Goal: Task Accomplishment & Management: Manage account settings

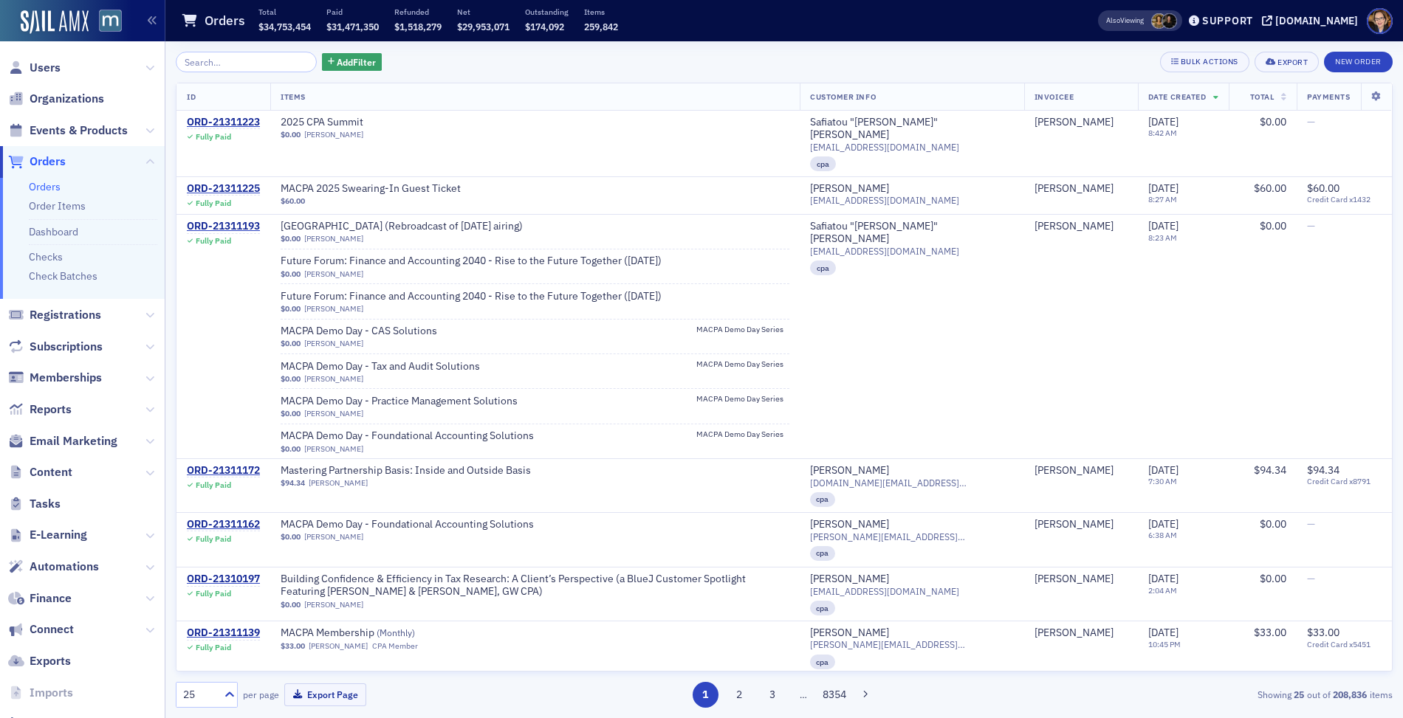
click at [41, 159] on span "Orders" at bounding box center [48, 162] width 36 height 16
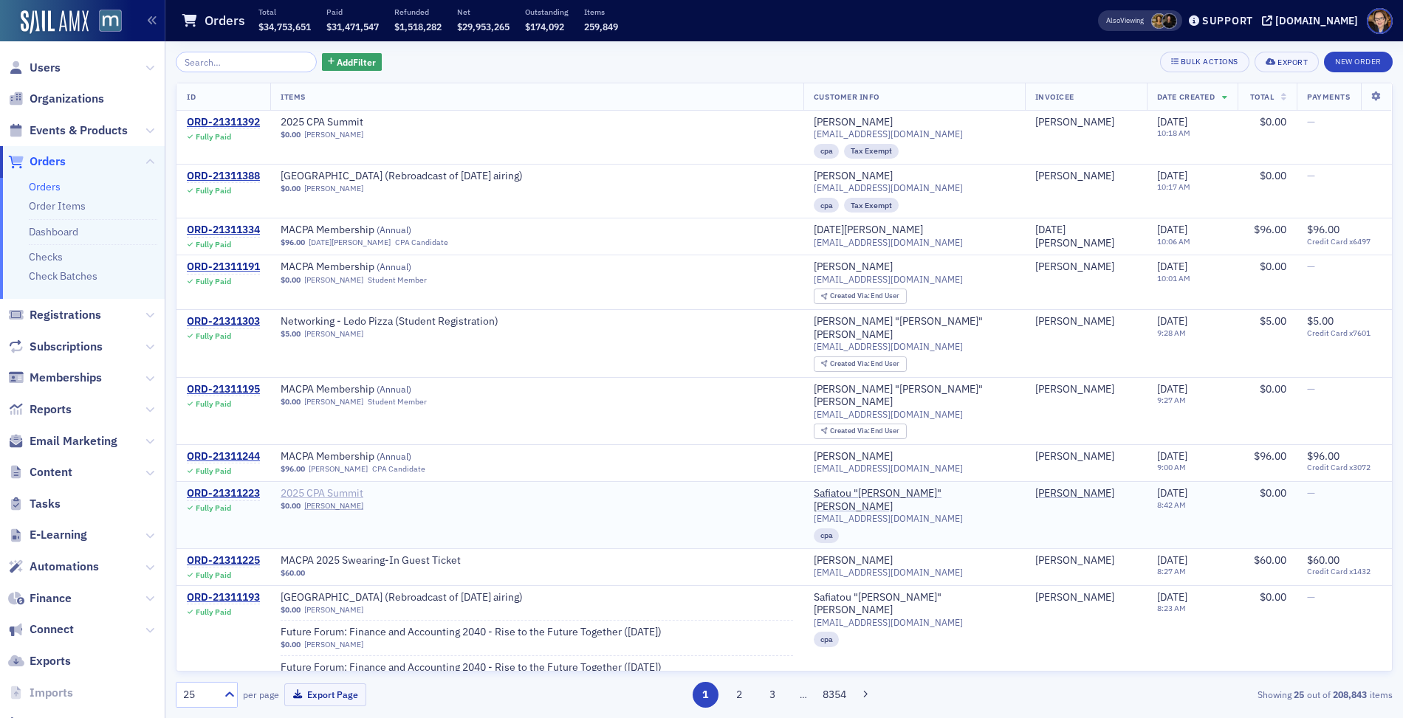
click at [348, 487] on span "2025 CPA Summit" at bounding box center [374, 493] width 186 height 13
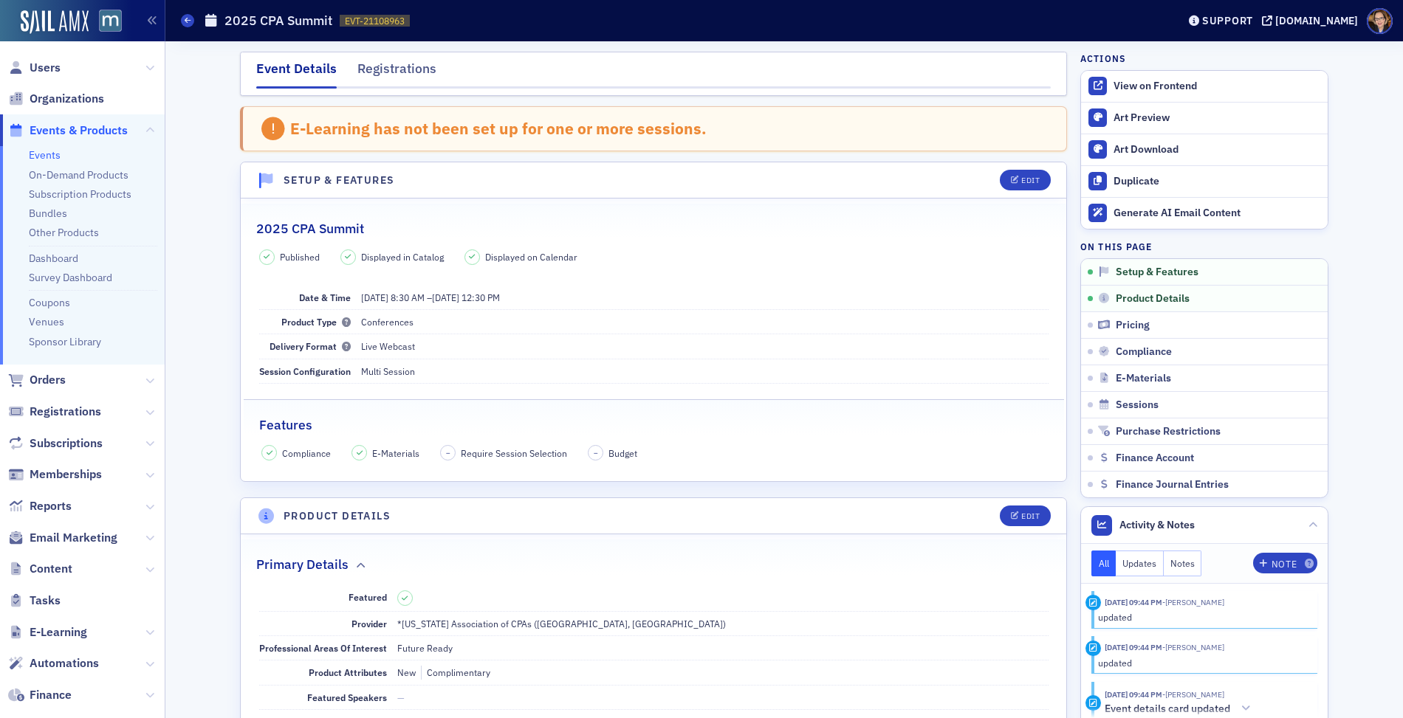
click at [375, 58] on div "Event Details Registrations" at bounding box center [653, 74] width 827 height 44
click at [386, 69] on div "Registrations" at bounding box center [396, 72] width 79 height 27
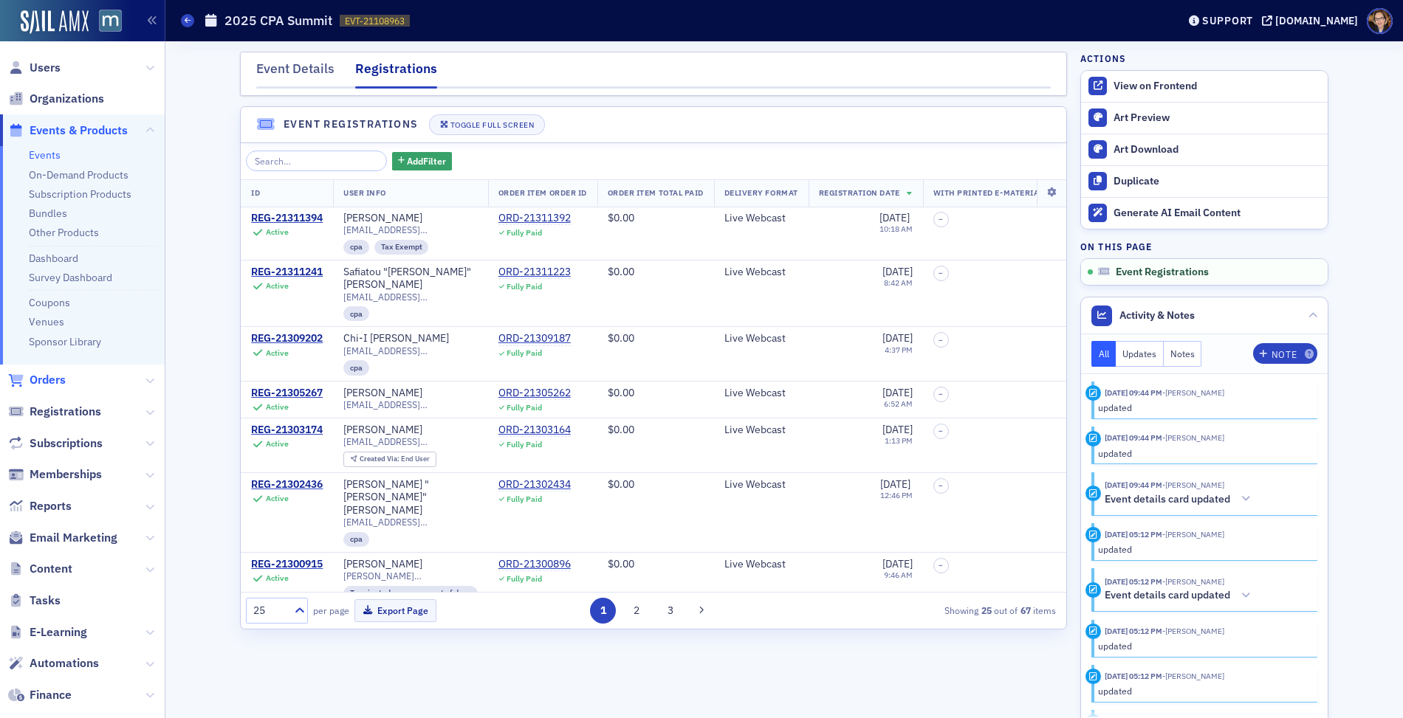
click at [60, 380] on span "Orders" at bounding box center [48, 380] width 36 height 16
